Goal: Task Accomplishment & Management: Manage account settings

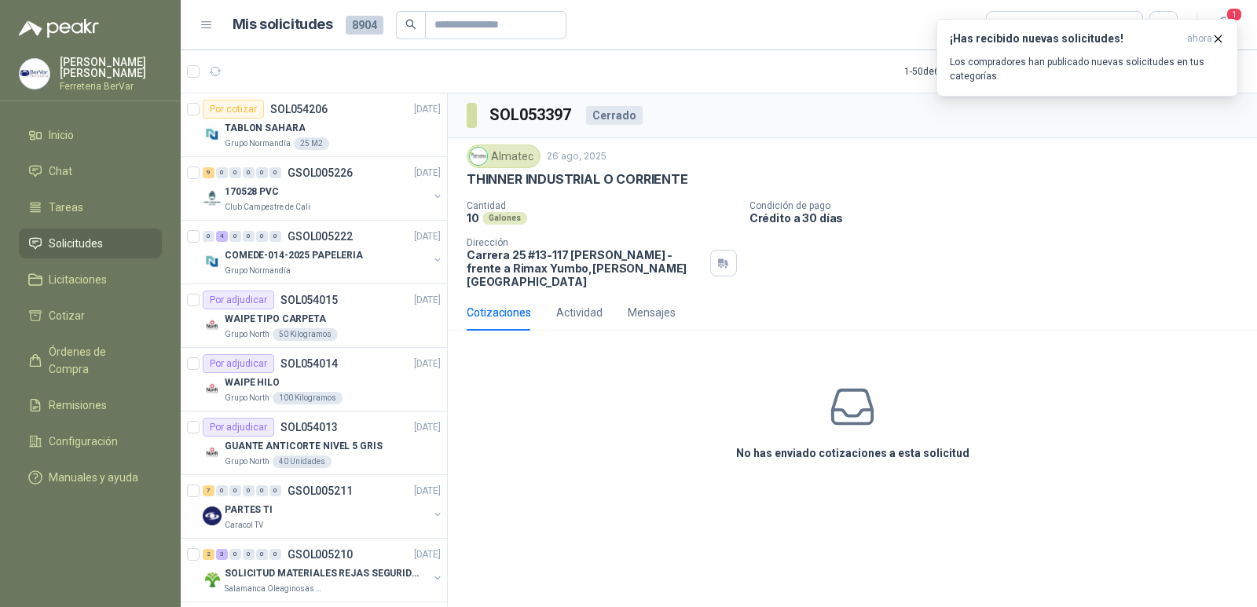
click at [974, 76] on p "Los compradores han publicado nuevas solicitudes en tus categorías." at bounding box center [1087, 69] width 275 height 28
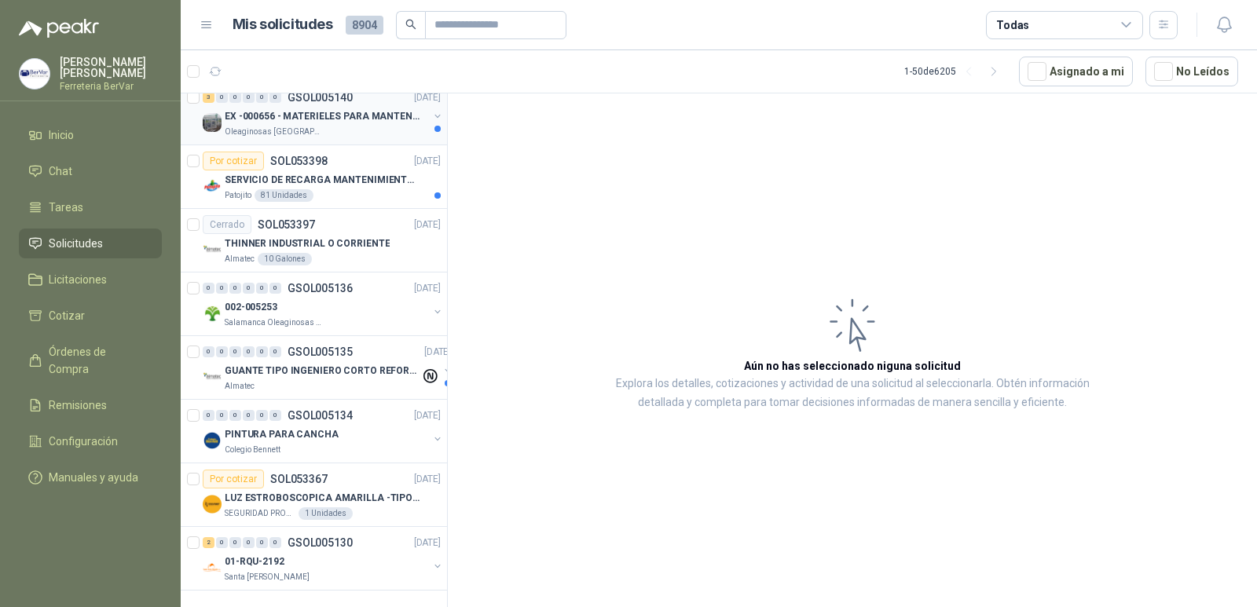
click at [365, 126] on div "Oleaginosas [GEOGRAPHIC_DATA][PERSON_NAME]" at bounding box center [326, 132] width 203 height 13
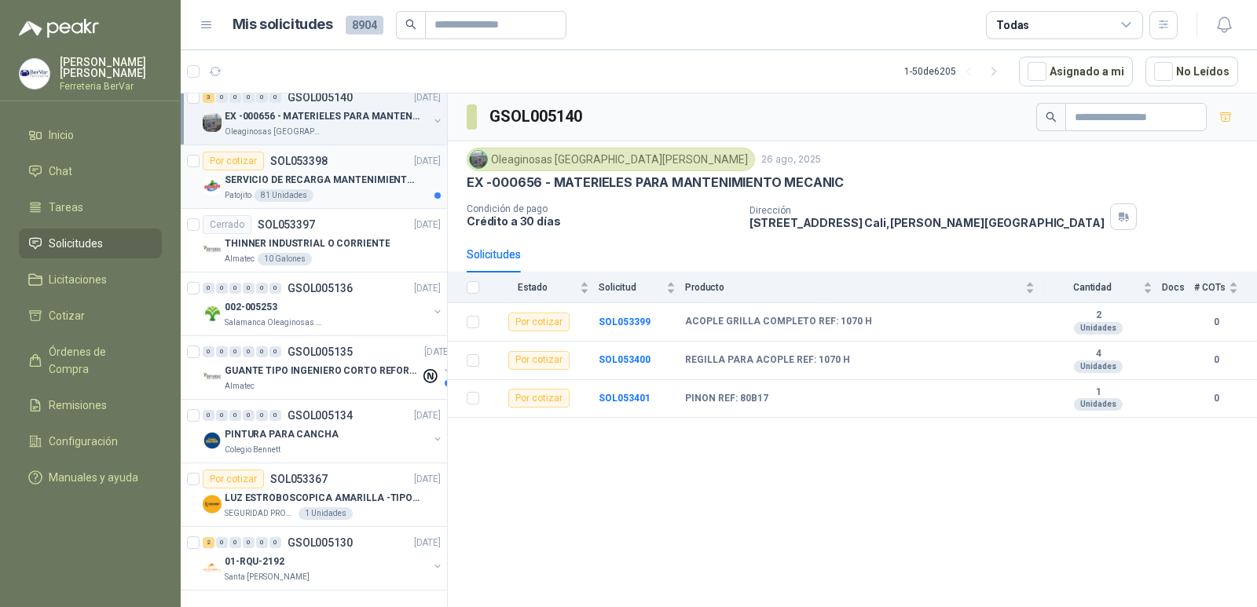
click at [315, 189] on div "Patojito 81 Unidades" at bounding box center [333, 195] width 216 height 13
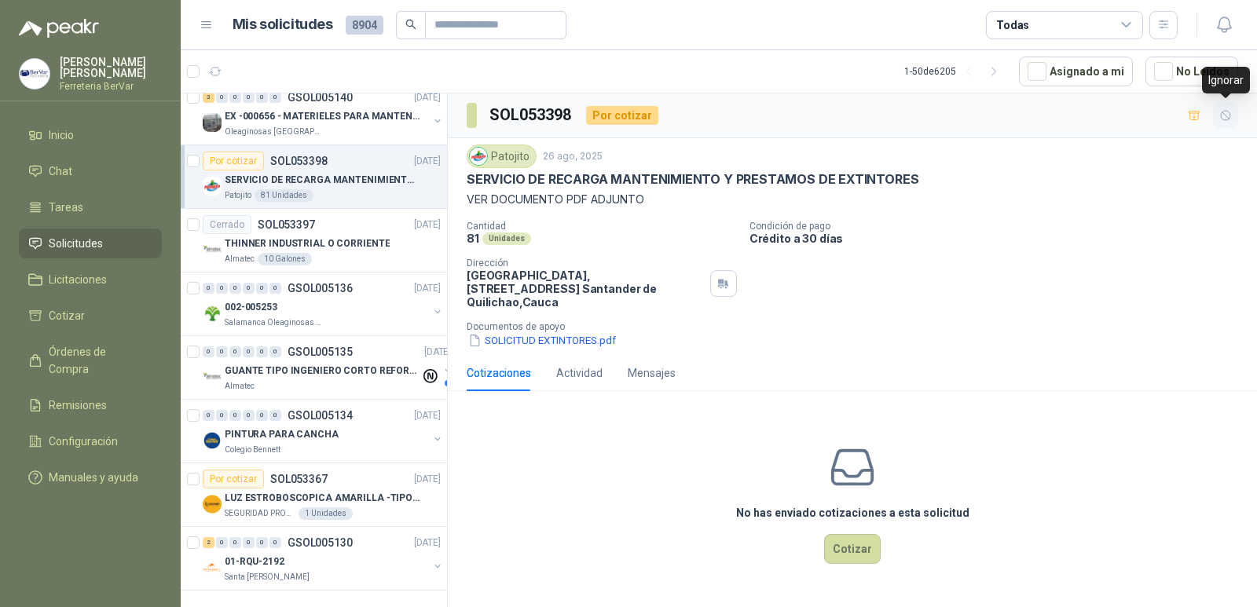
click at [1219, 112] on icon "button" at bounding box center [1225, 115] width 13 height 13
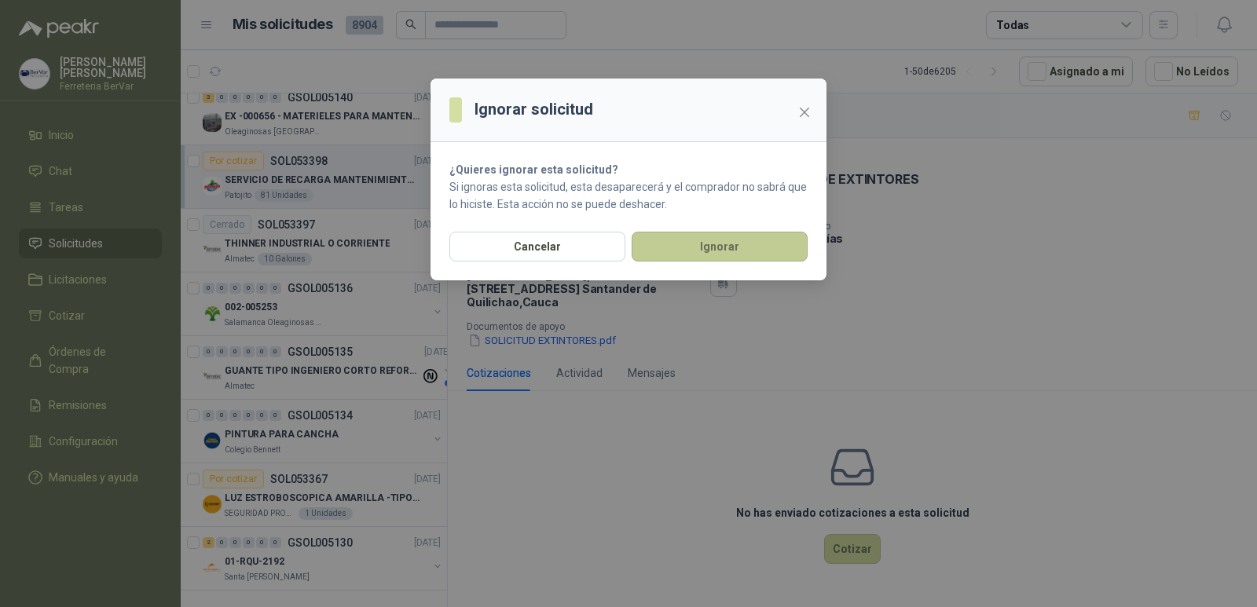
click at [671, 258] on button "Ignorar" at bounding box center [720, 247] width 176 height 30
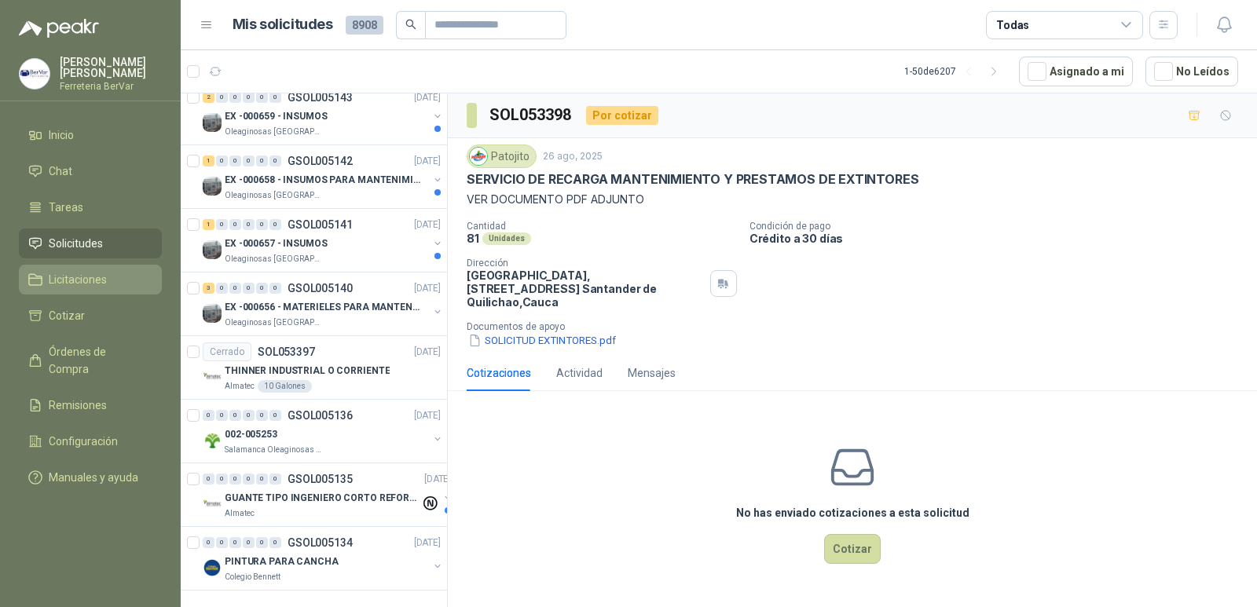
click at [115, 273] on li "Licitaciones" at bounding box center [90, 279] width 124 height 17
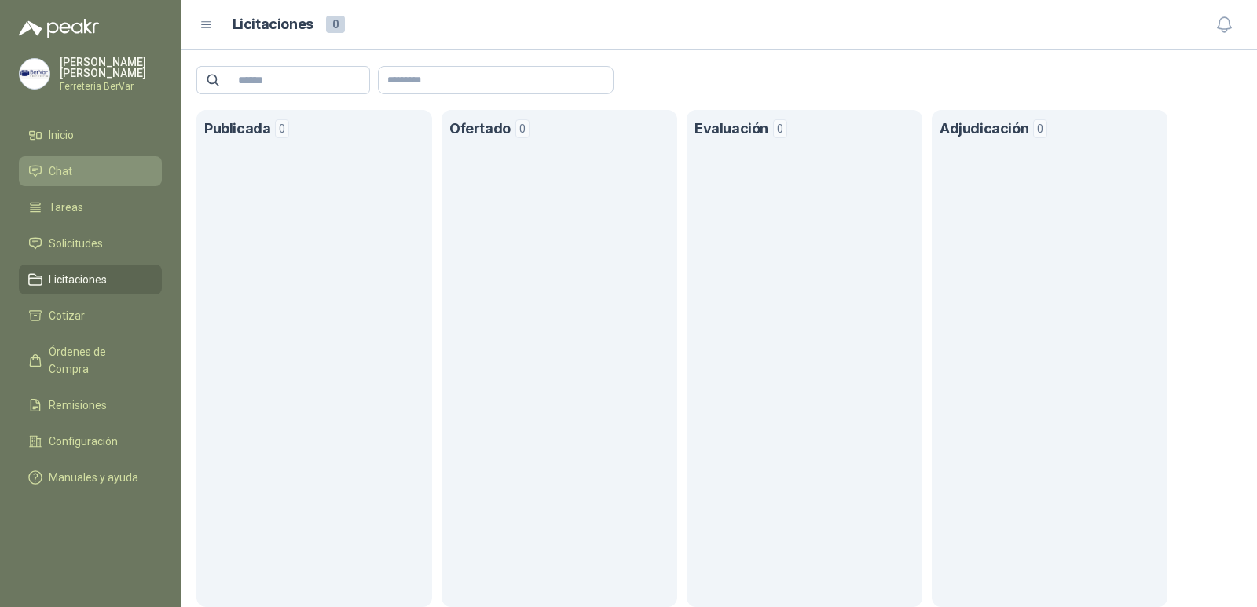
click at [122, 162] on link "Chat" at bounding box center [90, 171] width 143 height 30
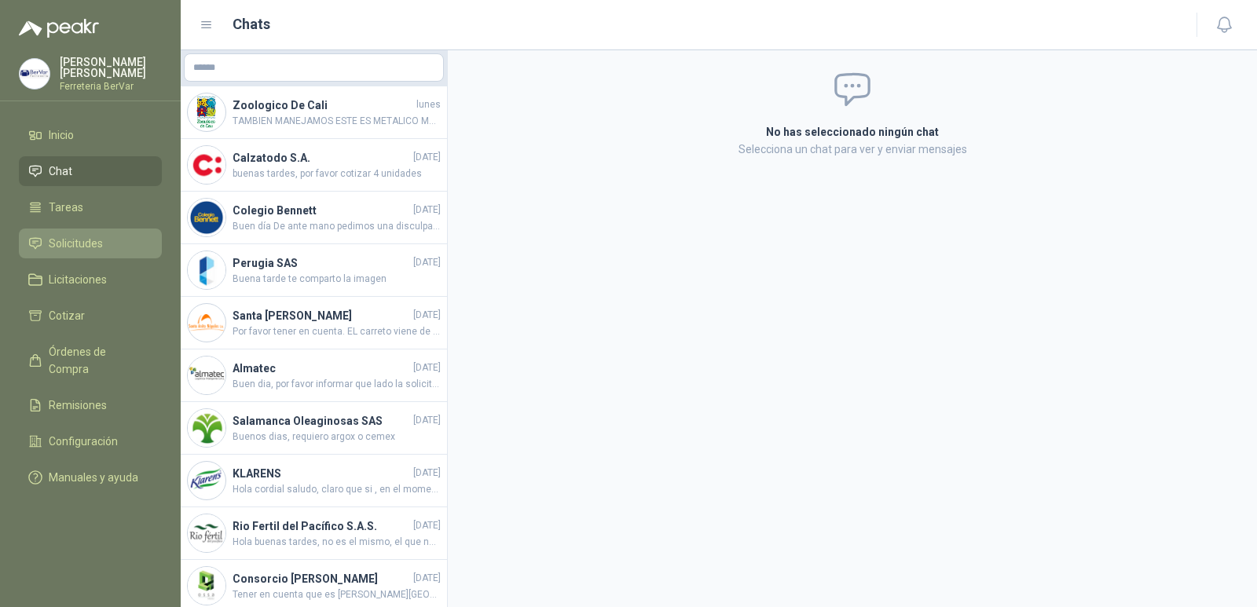
click at [81, 251] on span "Solicitudes" at bounding box center [76, 243] width 54 height 17
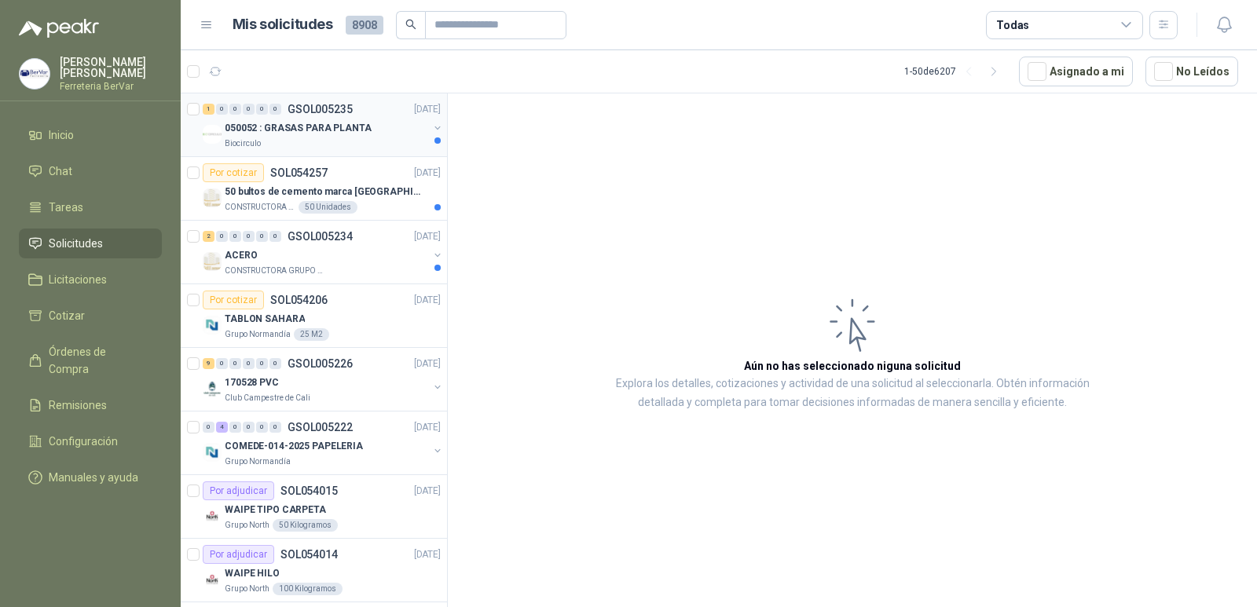
click at [341, 142] on div "Biocirculo" at bounding box center [326, 143] width 203 height 13
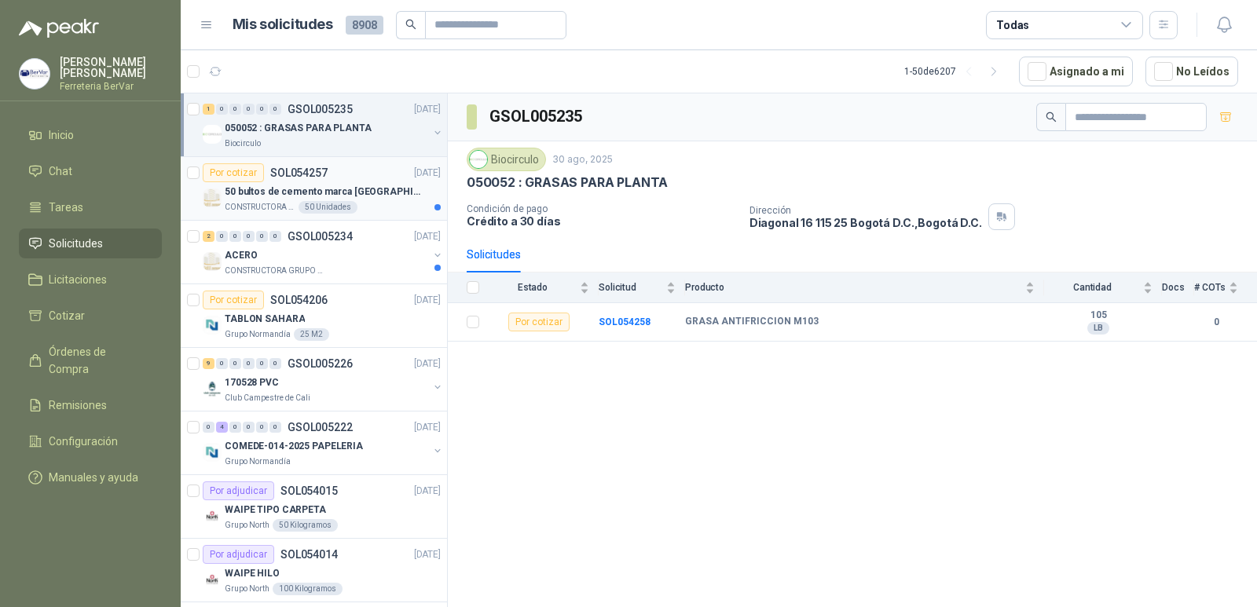
click at [405, 202] on div "CONSTRUCTORA GRUPO FIP 50 Unidades" at bounding box center [333, 207] width 216 height 13
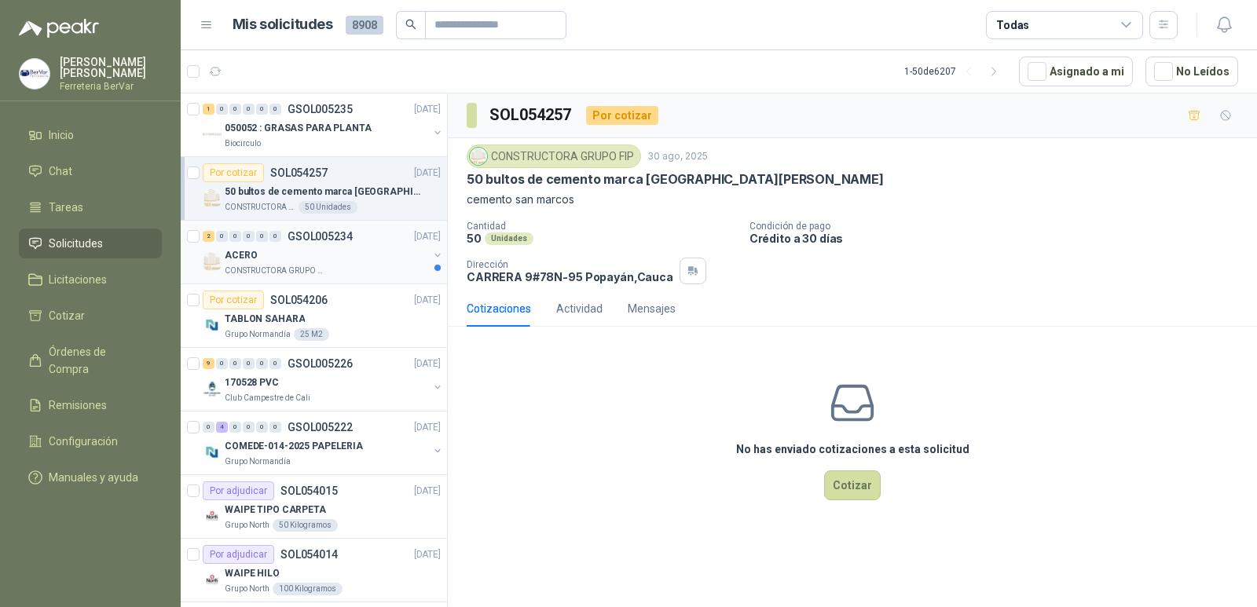
click at [394, 266] on div "CONSTRUCTORA GRUPO FIP" at bounding box center [326, 271] width 203 height 13
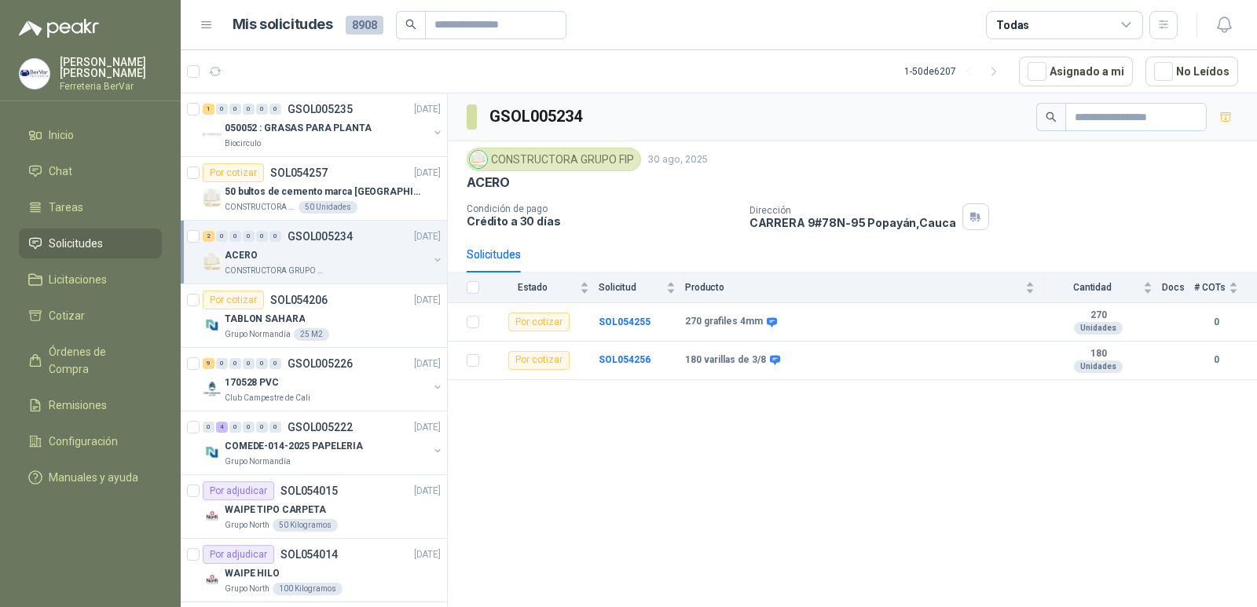
scroll to position [79, 0]
